Goal: Task Accomplishment & Management: Use online tool/utility

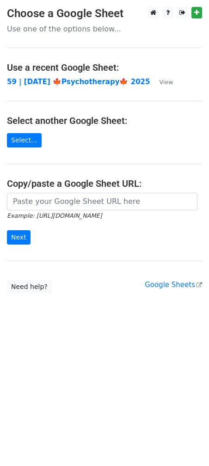
click at [185, 76] on main "Choose a Google Sheet Use one of the options below... Use a recent Google Sheet…" at bounding box center [104, 150] width 209 height 287
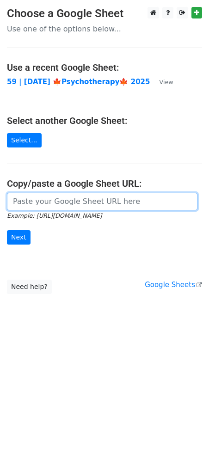
click at [74, 205] on input "url" at bounding box center [102, 202] width 191 height 18
paste input "https://docs.google.com/spreadsheets/d/1ffPa3a9DVHOptOHBfQzsDa56hcsR3E0DIvoFh6t…"
type input "https://docs.google.com/spreadsheets/d/1ffPa3a9DVHOptOHBfQzsDa56hcsR3E0DIvoFh6t…"
click at [7, 230] on input "Next" at bounding box center [19, 237] width 24 height 14
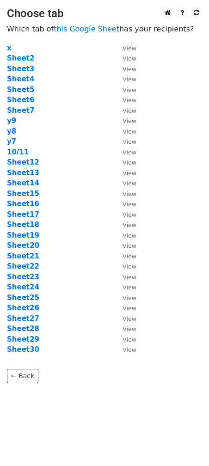
click at [84, 137] on td "y7" at bounding box center [60, 141] width 106 height 11
click at [27, 268] on strong "Sheet22" at bounding box center [23, 266] width 32 height 8
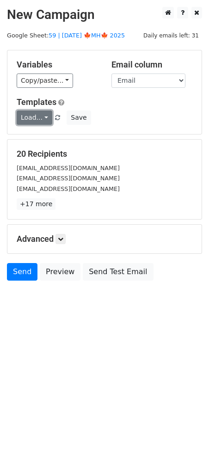
click at [41, 120] on link "Load..." at bounding box center [35, 118] width 36 height 14
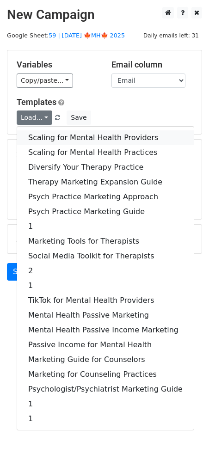
click at [43, 133] on link "Scaling for Mental Health Providers" at bounding box center [105, 137] width 177 height 15
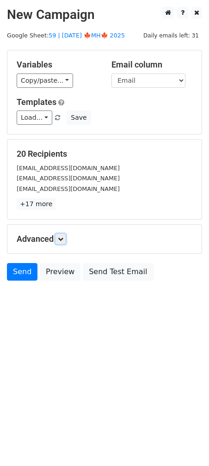
drag, startPoint x: 62, startPoint y: 234, endPoint x: 77, endPoint y: 257, distance: 28.3
click at [62, 234] on link at bounding box center [60, 239] width 10 height 10
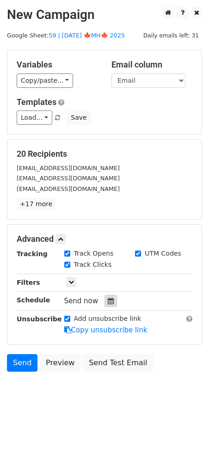
click at [109, 301] on icon at bounding box center [111, 301] width 6 height 6
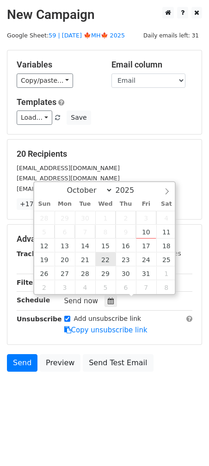
type input "2025-10-22 12:00"
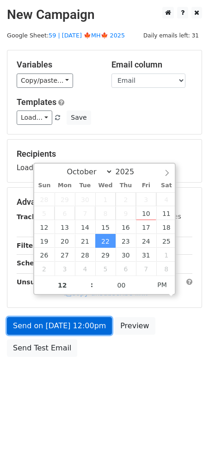
click at [75, 326] on link "Send on Oct 22 at 12:00pm" at bounding box center [59, 326] width 105 height 18
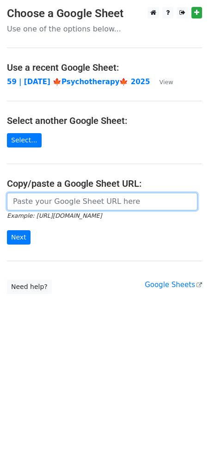
click at [83, 203] on input "url" at bounding box center [102, 202] width 191 height 18
paste input "https://docs.google.com/spreadsheets/d/1ffPa3a9DVHOptOHBfQzsDa56hcsR3E0DIvoFh6t…"
type input "https://docs.google.com/spreadsheets/d/1ffPa3a9DVHOptOHBfQzsDa56hcsR3E0DIvoFh6t…"
click at [7, 230] on input "Next" at bounding box center [19, 237] width 24 height 14
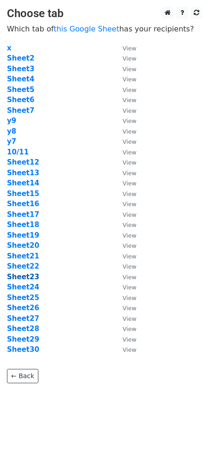
click at [32, 277] on strong "Sheet23" at bounding box center [23, 277] width 32 height 8
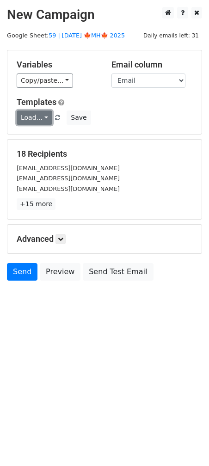
click at [34, 112] on link "Load..." at bounding box center [35, 118] width 36 height 14
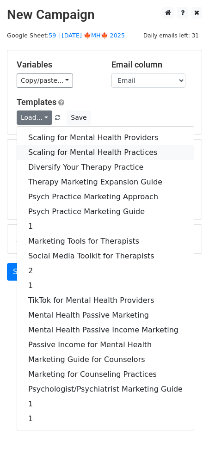
drag, startPoint x: 52, startPoint y: 150, endPoint x: 52, endPoint y: 157, distance: 6.9
click at [52, 150] on link "Scaling for Mental Health Practices" at bounding box center [105, 152] width 177 height 15
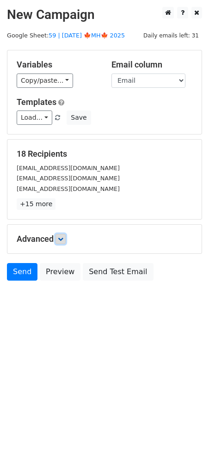
click at [63, 240] on icon at bounding box center [61, 239] width 6 height 6
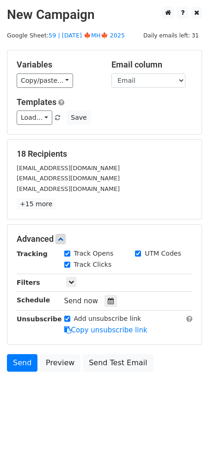
click at [105, 295] on div at bounding box center [111, 301] width 12 height 12
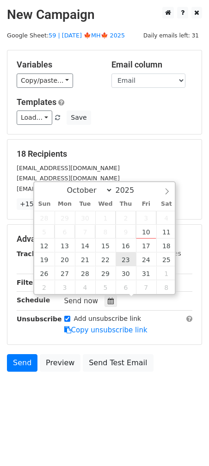
type input "2025-10-23 12:00"
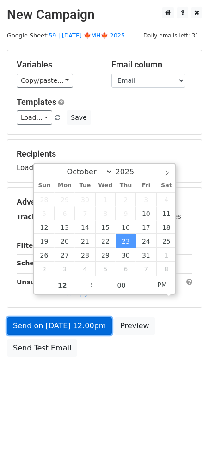
click at [81, 325] on link "Send on Oct 23 at 12:00pm" at bounding box center [59, 326] width 105 height 18
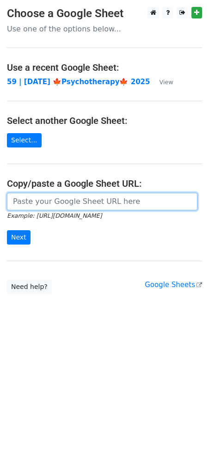
click at [66, 204] on input "url" at bounding box center [102, 202] width 191 height 18
paste input "https://docs.google.com/spreadsheets/d/1ffPa3a9DVHOptOHBfQzsDa56hcsR3E0DIvoFh6t…"
type input "https://docs.google.com/spreadsheets/d/1ffPa3a9DVHOptOHBfQzsDa56hcsR3E0DIvoFh6t…"
click at [7, 230] on input "Next" at bounding box center [19, 237] width 24 height 14
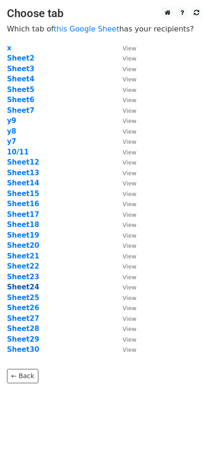
click at [28, 290] on strong "Sheet24" at bounding box center [23, 287] width 32 height 8
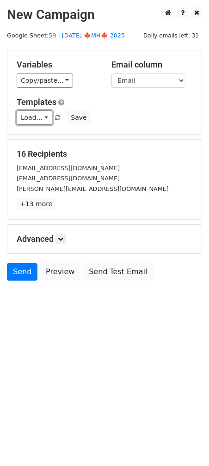
drag, startPoint x: 36, startPoint y: 115, endPoint x: 37, endPoint y: 129, distance: 14.8
click at [36, 115] on link "Load..." at bounding box center [35, 118] width 36 height 14
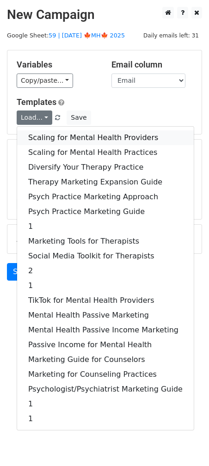
click at [43, 134] on link "Scaling for Mental Health Providers" at bounding box center [105, 137] width 177 height 15
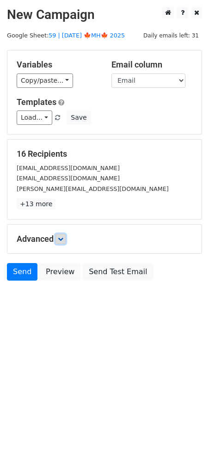
click at [66, 239] on link at bounding box center [60, 239] width 10 height 10
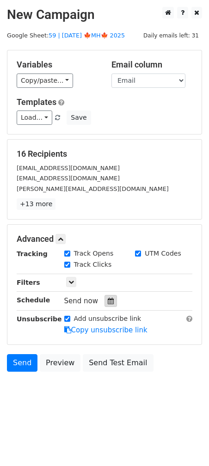
click at [108, 301] on icon at bounding box center [111, 301] width 6 height 6
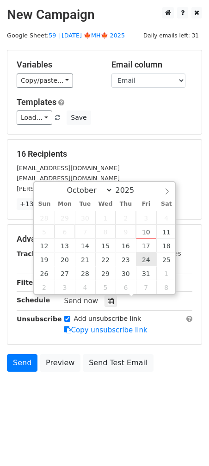
type input "2025-10-24 12:00"
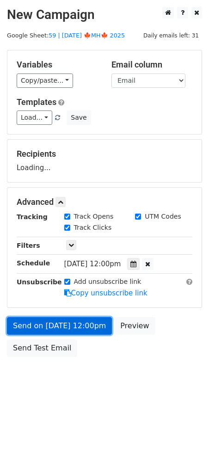
click at [87, 320] on link "Send on Oct 24 at 12:00pm" at bounding box center [59, 326] width 105 height 18
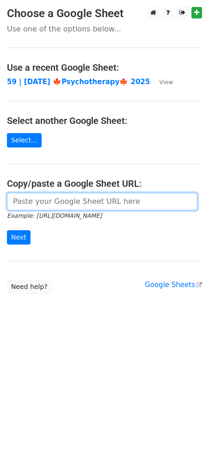
click at [61, 195] on input "url" at bounding box center [102, 202] width 191 height 18
paste input "[URL][DOMAIN_NAME]"
type input "[URL][DOMAIN_NAME]"
click at [7, 230] on input "Next" at bounding box center [19, 237] width 24 height 14
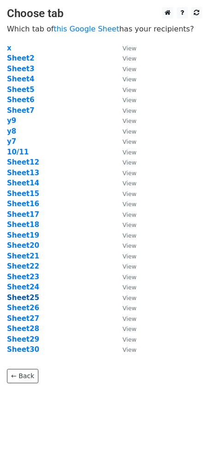
click at [28, 295] on strong "Sheet25" at bounding box center [23, 298] width 32 height 8
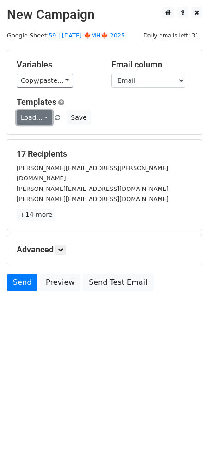
click at [39, 114] on link "Load..." at bounding box center [35, 118] width 36 height 14
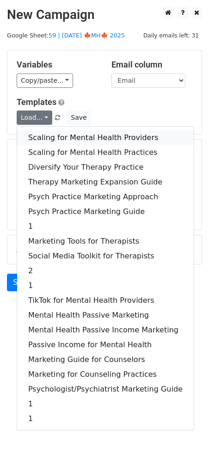
click at [52, 140] on link "Scaling for Mental Health Providers" at bounding box center [105, 137] width 177 height 15
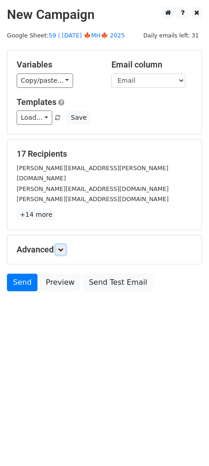
drag, startPoint x: 64, startPoint y: 238, endPoint x: 92, endPoint y: 317, distance: 84.1
click at [63, 247] on icon at bounding box center [61, 250] width 6 height 6
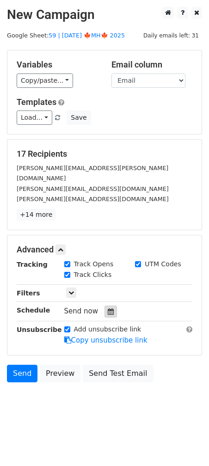
click at [108, 308] on icon at bounding box center [111, 311] width 6 height 6
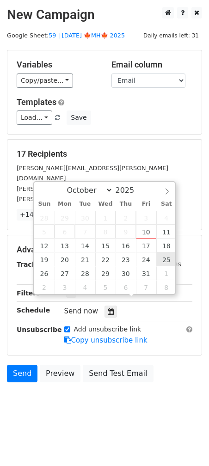
type input "2025-10-25 12:00"
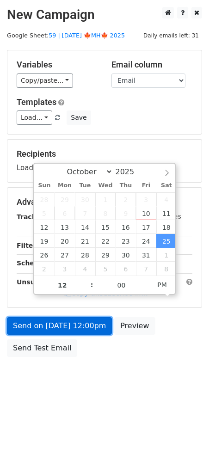
click at [58, 329] on link "Send on Oct 25 at 12:00pm" at bounding box center [59, 326] width 105 height 18
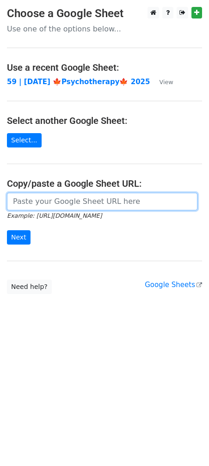
click at [115, 201] on input "url" at bounding box center [102, 202] width 191 height 18
paste input "https://docs.google.com/spreadsheets/d/1ffPa3a9DVHOptOHBfQzsDa56hcsR3E0DIvoFh6t…"
type input "https://docs.google.com/spreadsheets/d/1ffPa3a9DVHOptOHBfQzsDa56hcsR3E0DIvoFh6t…"
click at [7, 230] on input "Next" at bounding box center [19, 237] width 24 height 14
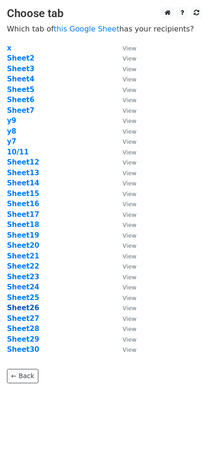
click at [27, 308] on strong "Sheet26" at bounding box center [23, 308] width 32 height 8
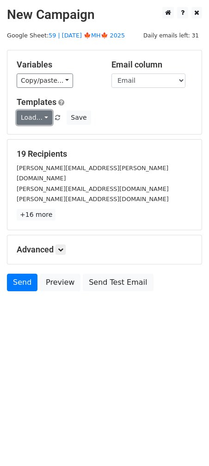
click at [35, 119] on link "Load..." at bounding box center [35, 118] width 36 height 14
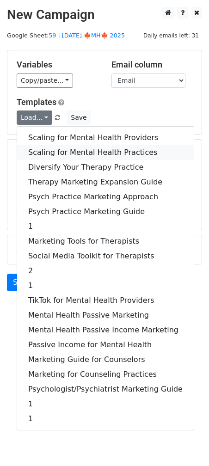
click at [48, 148] on link "Scaling for Mental Health Practices" at bounding box center [105, 152] width 177 height 15
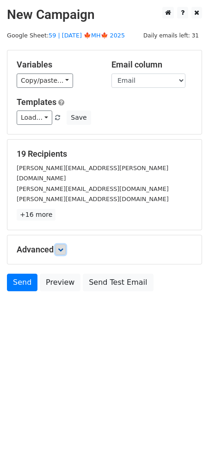
click at [63, 247] on icon at bounding box center [61, 250] width 6 height 6
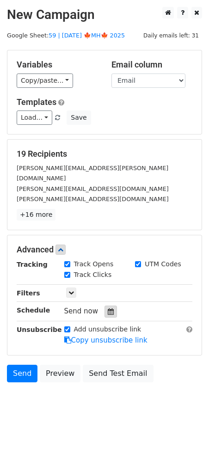
click at [108, 308] on icon at bounding box center [111, 311] width 6 height 6
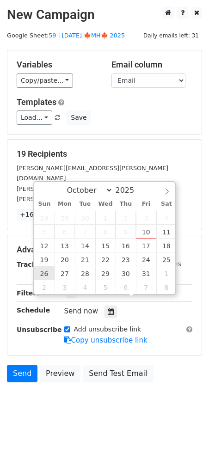
type input "[DATE] 12:00"
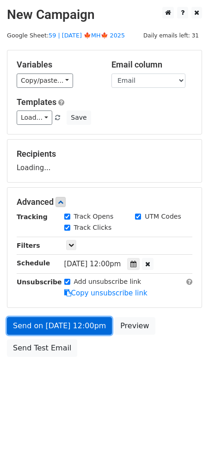
click at [34, 326] on link "Send on [DATE] 12:00pm" at bounding box center [59, 326] width 105 height 18
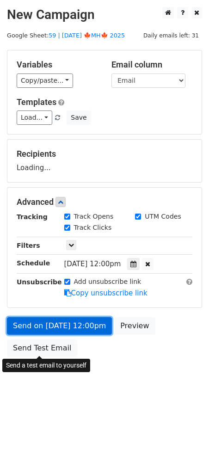
click at [52, 322] on link "Send on [DATE] 12:00pm" at bounding box center [59, 326] width 105 height 18
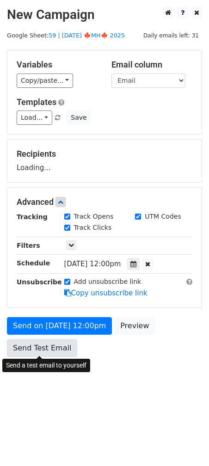
click at [42, 347] on link "Send Test Email" at bounding box center [42, 348] width 70 height 18
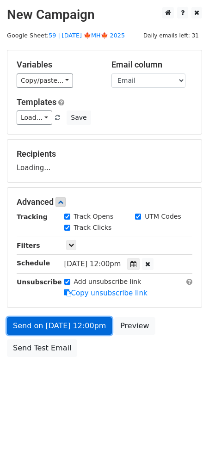
click at [60, 320] on link "Send on [DATE] 12:00pm" at bounding box center [59, 326] width 105 height 18
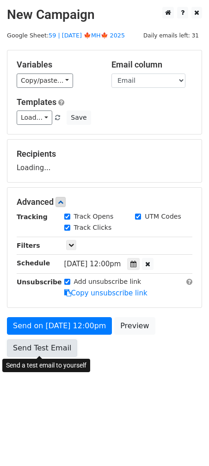
click at [51, 348] on link "Send Test Email" at bounding box center [42, 348] width 70 height 18
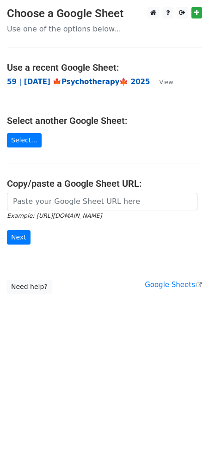
click at [74, 82] on strong "59 | [DATE] 🍁Psychotherapy🍁 2025" at bounding box center [78, 82] width 143 height 8
